Goal: Task Accomplishment & Management: Manage account settings

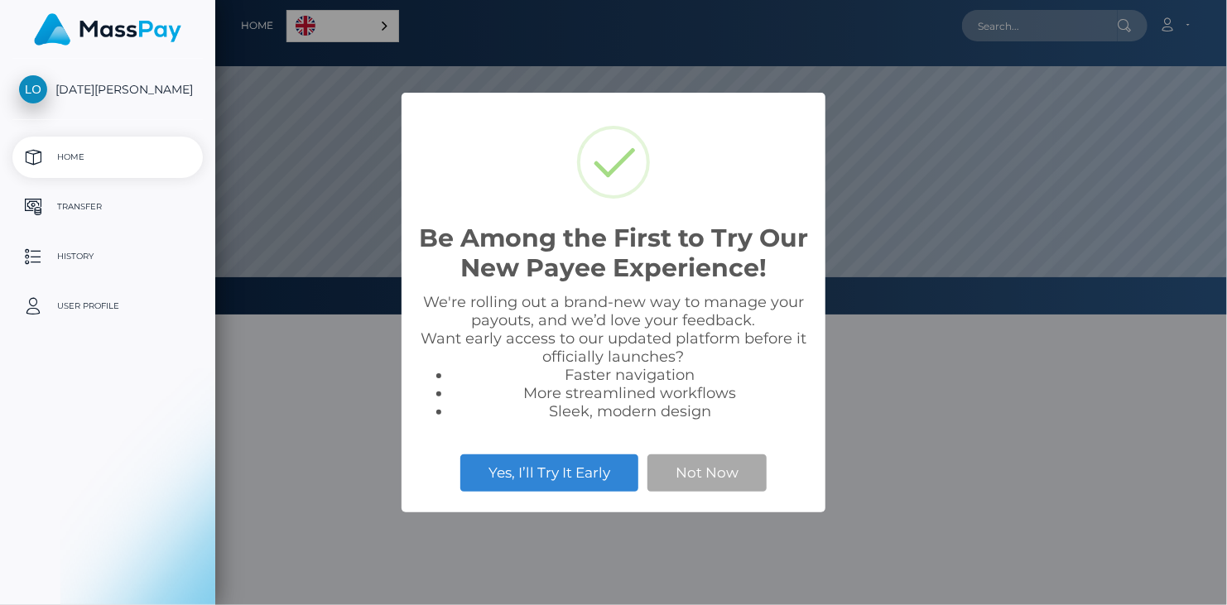
scroll to position [315, 1012]
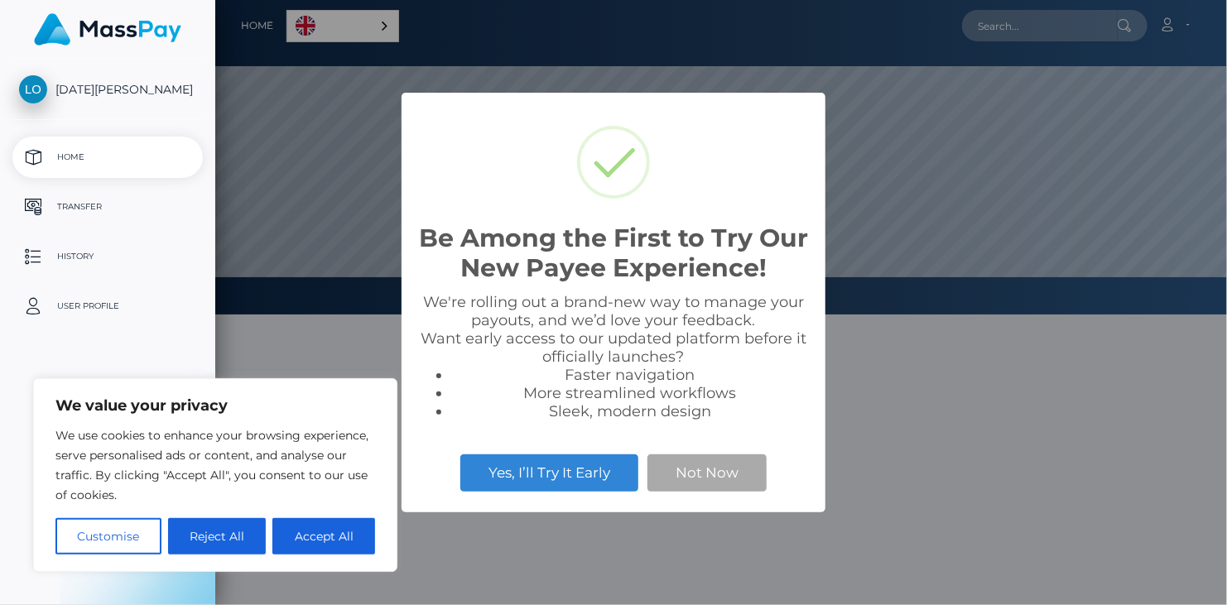
select select
click at [331, 540] on button "Accept All" at bounding box center [323, 536] width 103 height 36
checkbox input "true"
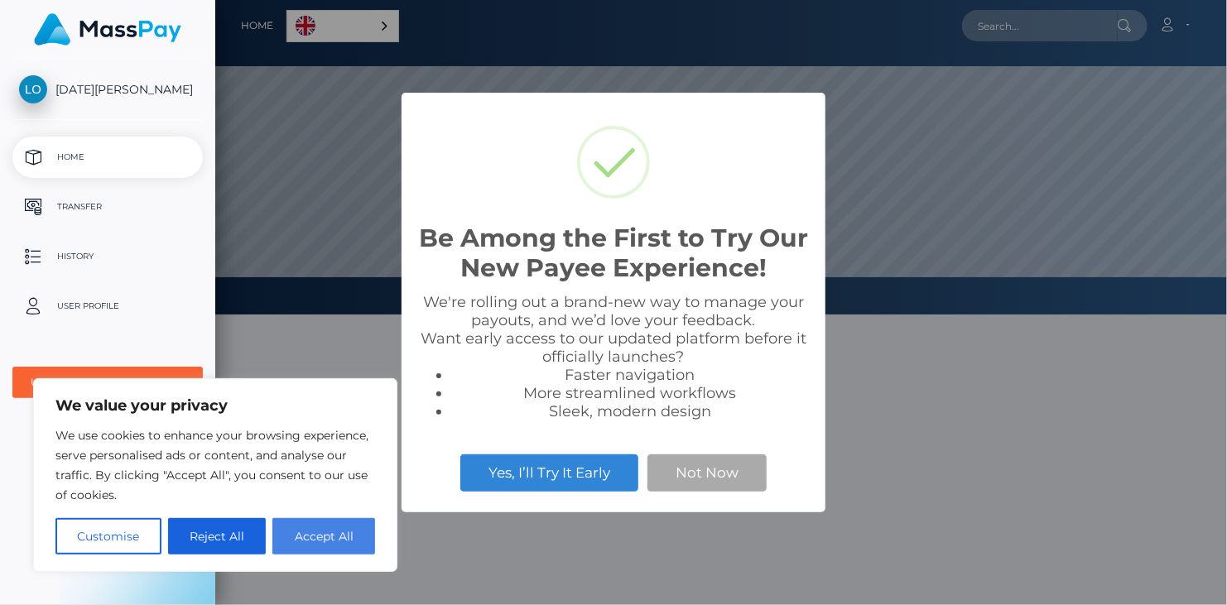
checkbox input "true"
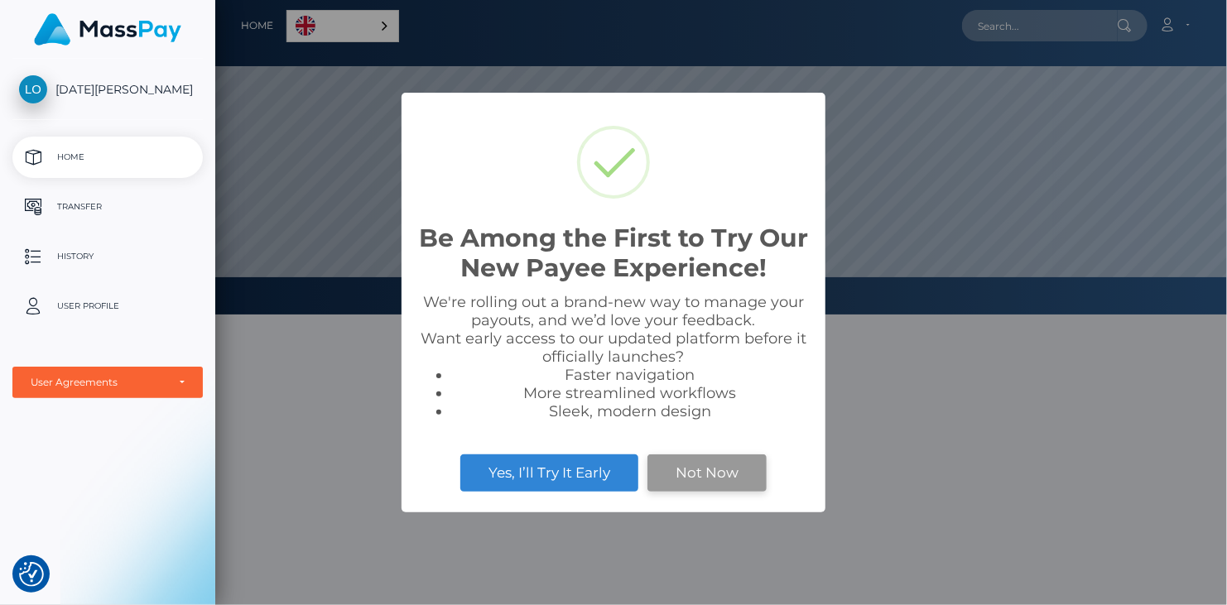
click at [710, 475] on button "Not Now" at bounding box center [707, 473] width 119 height 36
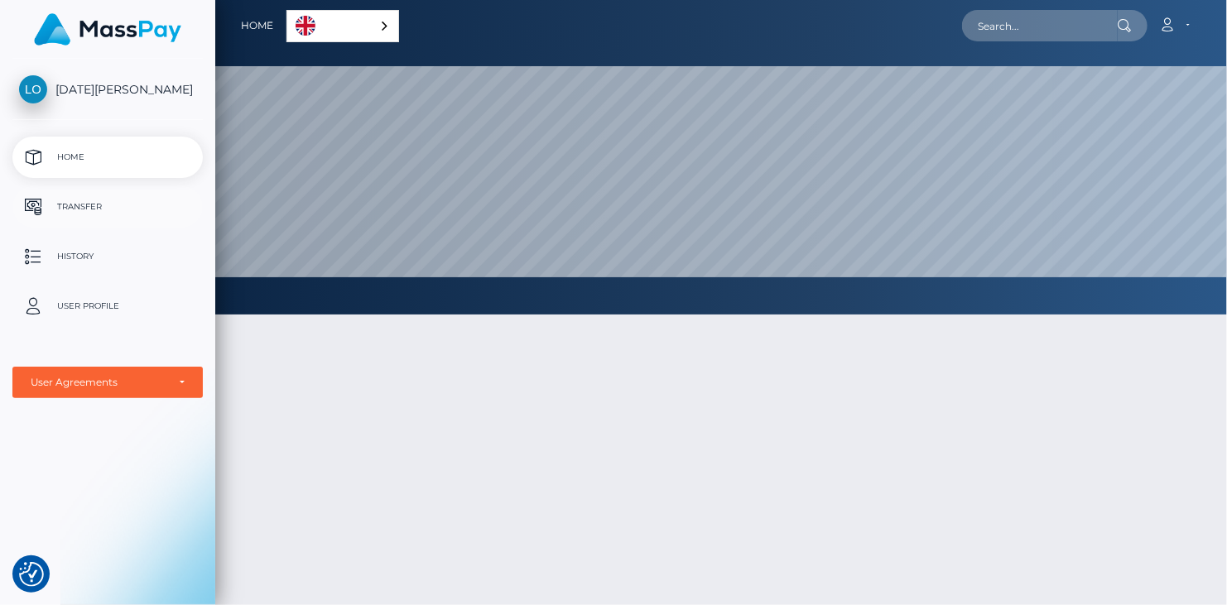
click at [72, 201] on p "Transfer" at bounding box center [107, 207] width 177 height 25
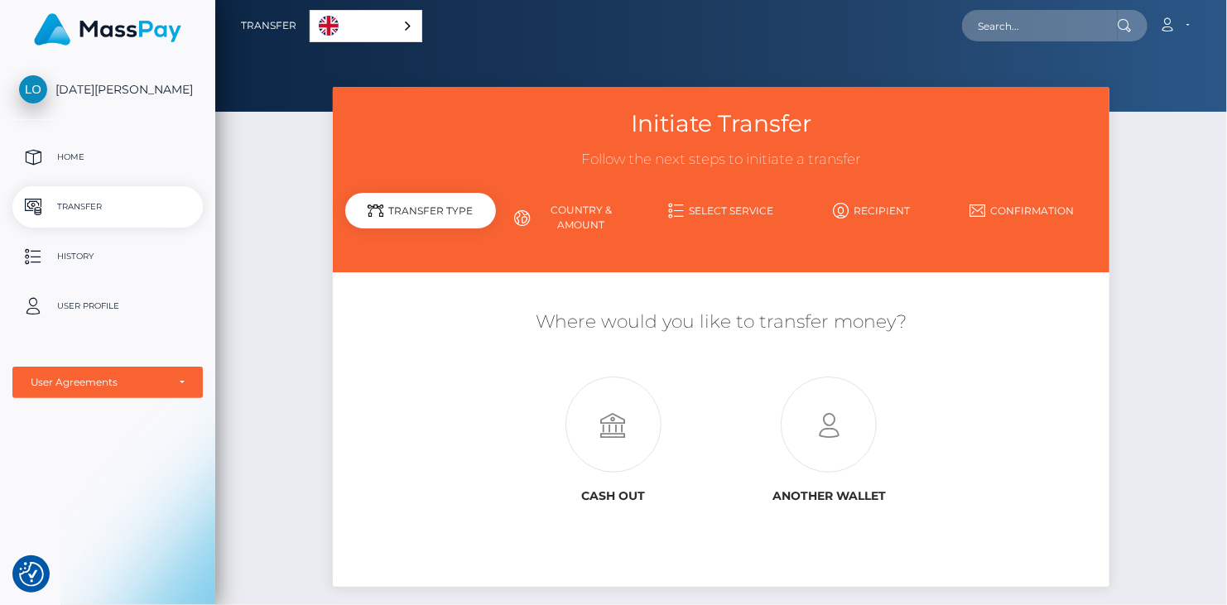
click at [82, 156] on p "Home" at bounding box center [107, 157] width 177 height 25
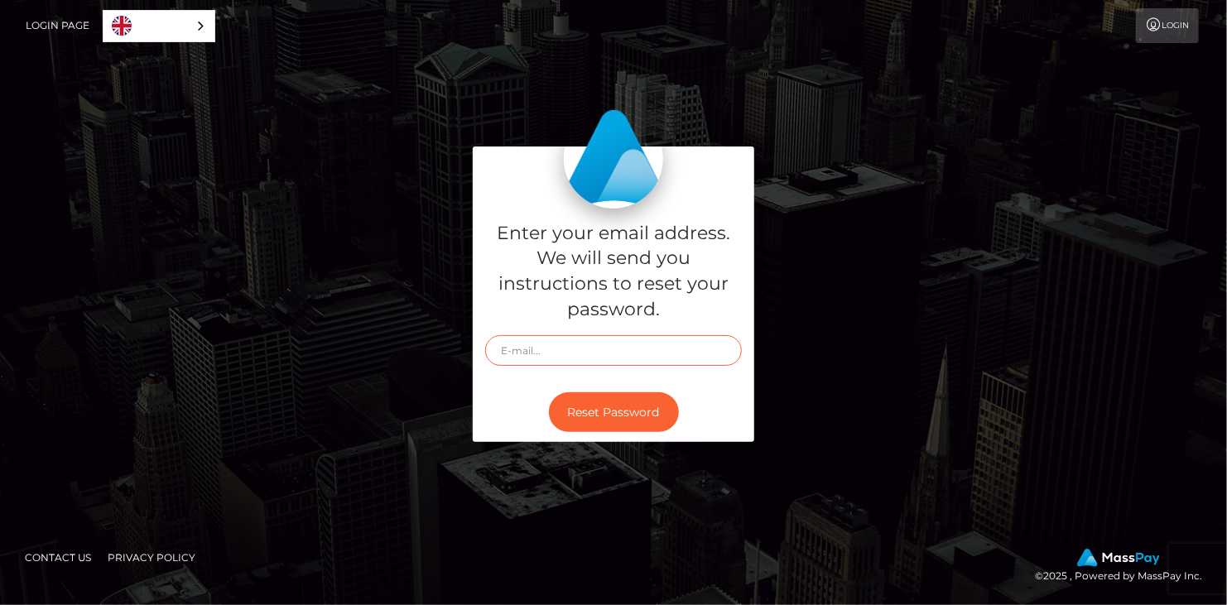
click at [599, 346] on input "text" at bounding box center [613, 350] width 257 height 31
type input "o"
type input "[PERSON_NAME][EMAIL_ADDRESS][DOMAIN_NAME]"
drag, startPoint x: 660, startPoint y: 351, endPoint x: 314, endPoint y: 351, distance: 346.1
click at [314, 351] on div "Enter your email address. We will send you instructions to reset your password.…" at bounding box center [614, 303] width 944 height 313
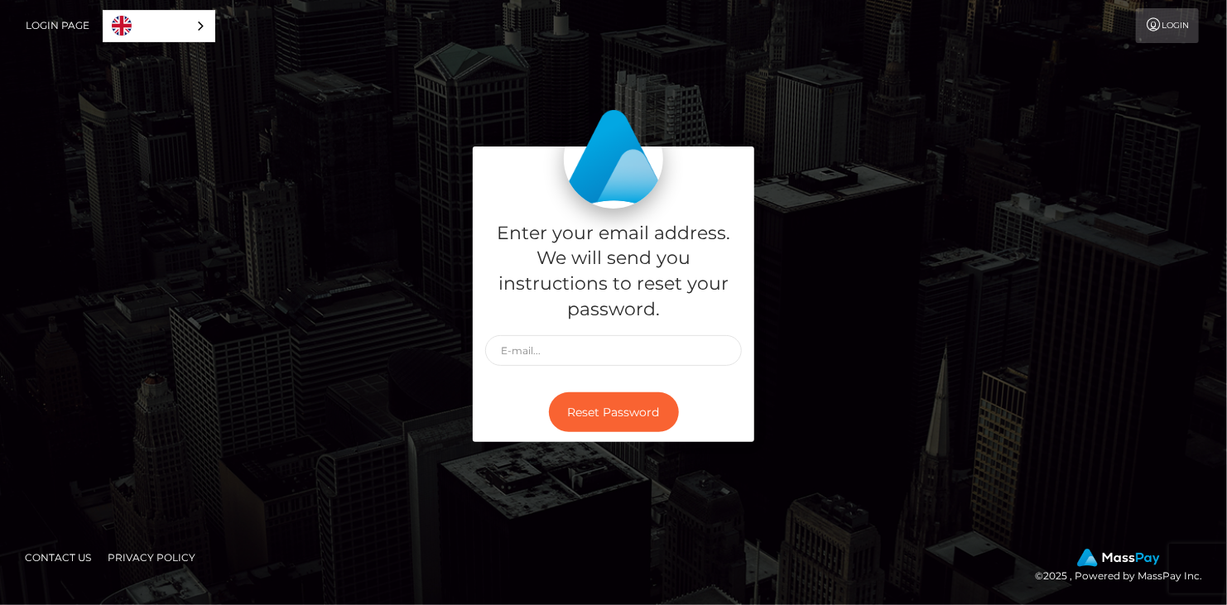
click at [1178, 21] on link "Login" at bounding box center [1167, 25] width 63 height 35
